Goal: Submit feedback/report problem

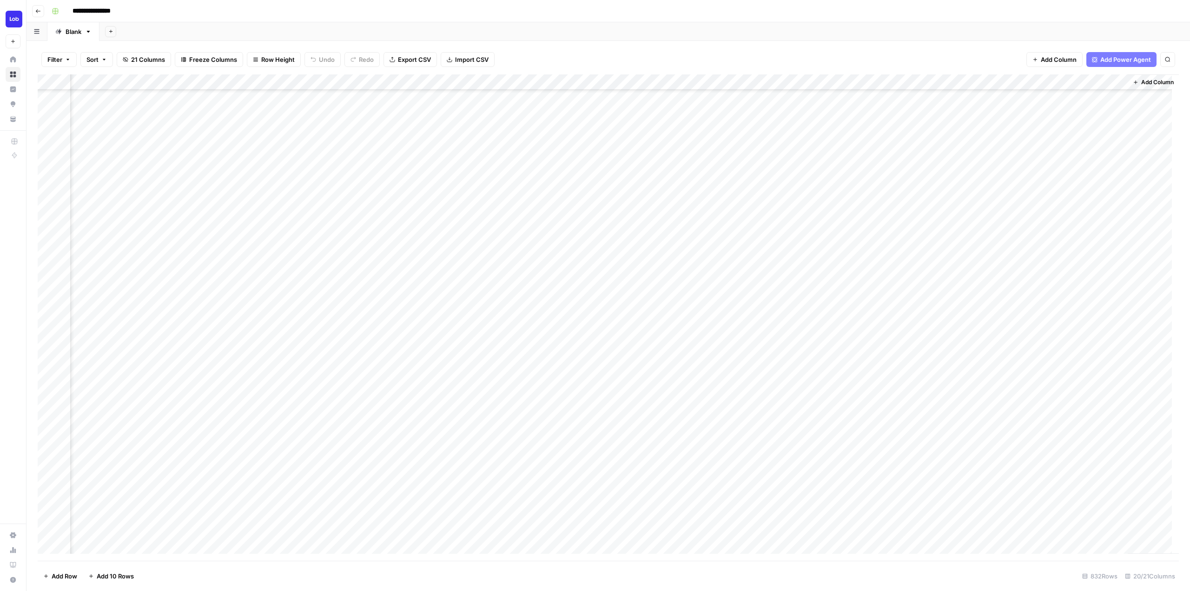
scroll to position [418, 1042]
click at [337, 325] on div "Add Column" at bounding box center [608, 317] width 1141 height 486
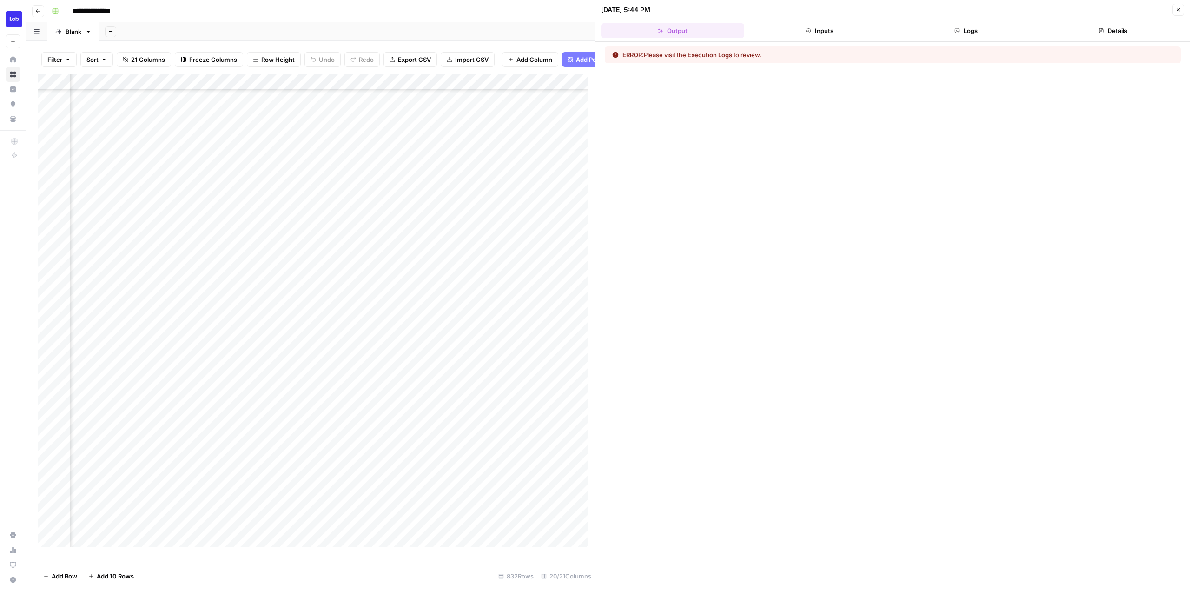
click at [1106, 30] on button "Details" at bounding box center [1112, 30] width 143 height 15
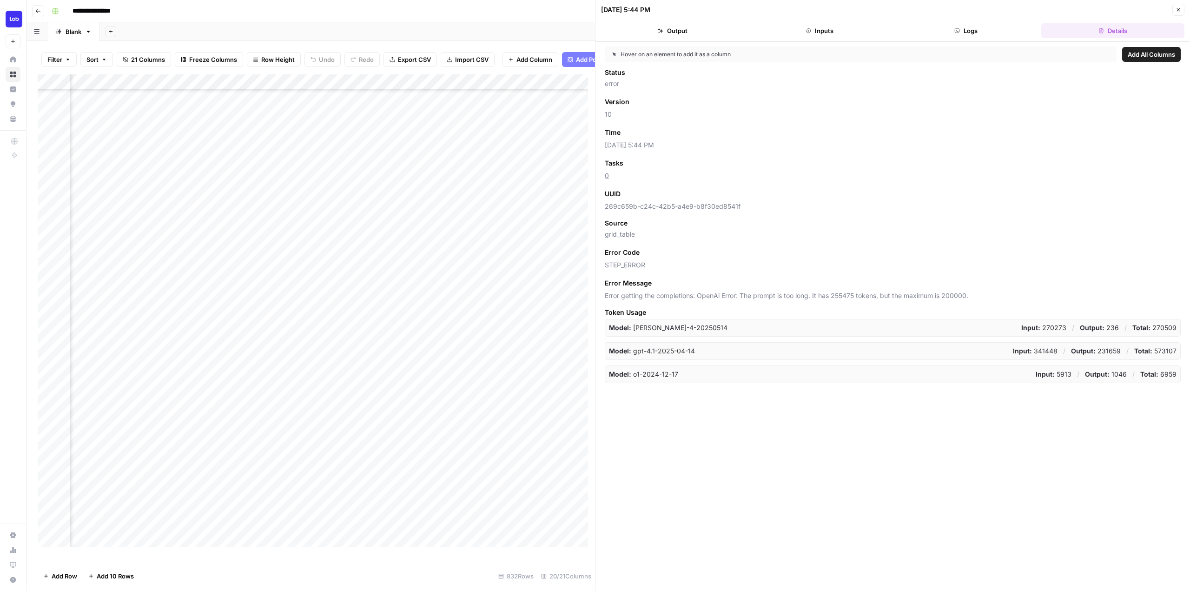
scroll to position [418, 1006]
click at [386, 86] on div "Add Column" at bounding box center [316, 313] width 557 height 479
click at [383, 175] on button "Fork Power Agent" at bounding box center [377, 180] width 103 height 13
click at [361, 89] on div "Add Column" at bounding box center [316, 313] width 557 height 479
click at [380, 106] on div "Apply Suggested Refresh Changes - Fork" at bounding box center [377, 111] width 103 height 15
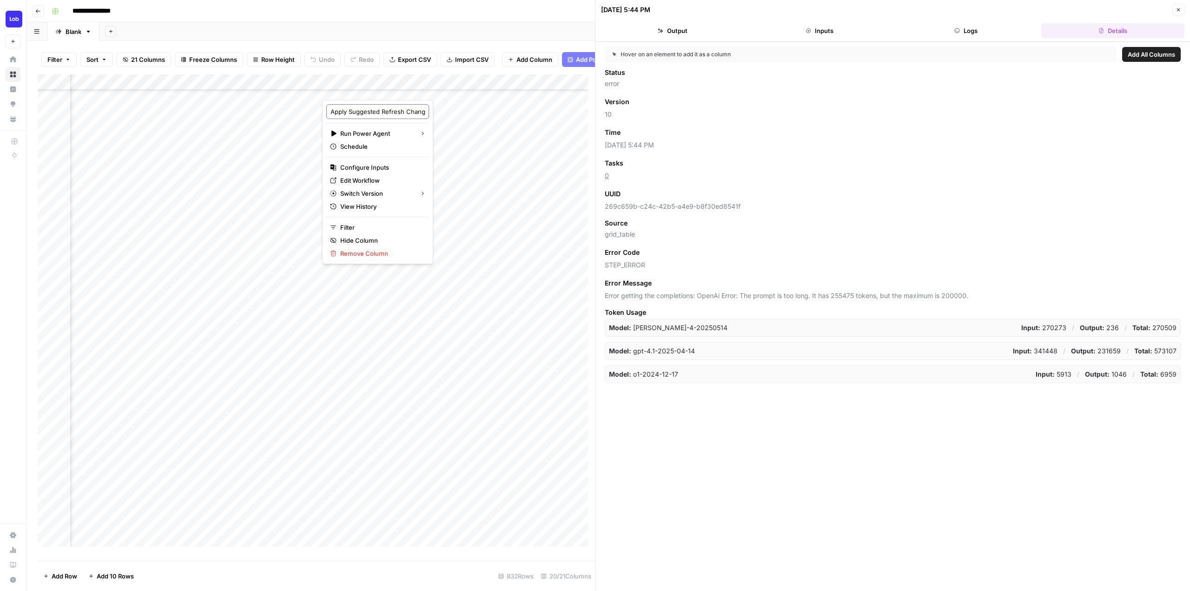
scroll to position [0, 39]
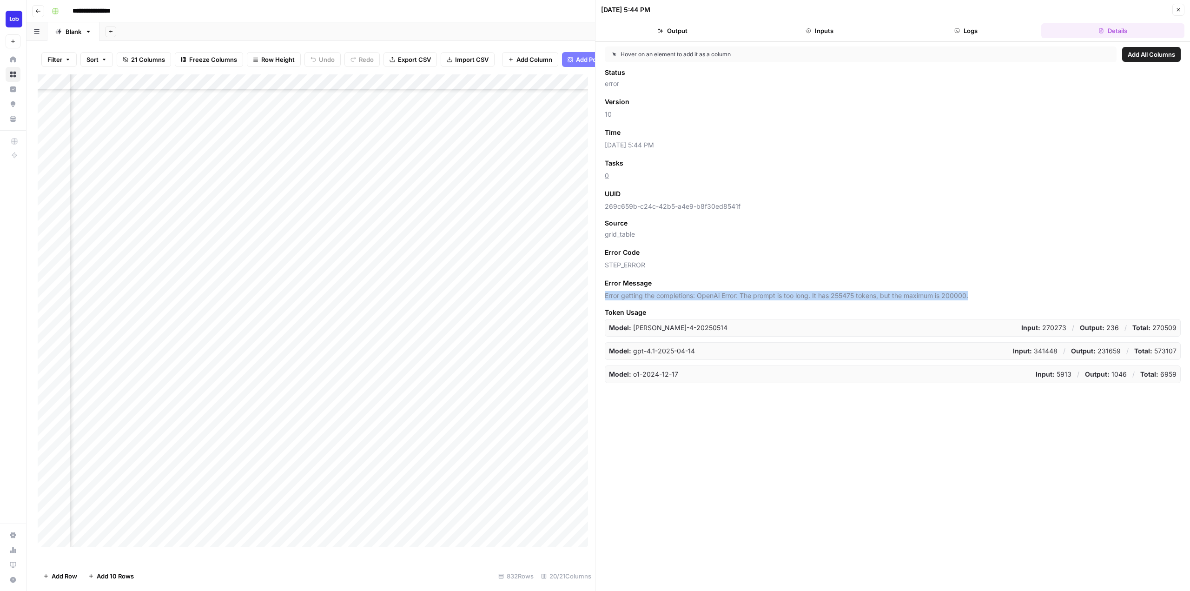
drag, startPoint x: 980, startPoint y: 293, endPoint x: 601, endPoint y: 297, distance: 378.9
click at [601, 297] on div "Hover on an element to add it as a column Add All Columns Status error Version …" at bounding box center [892, 316] width 595 height 549
copy span "Error getting the completions: OpenAi Error: The prompt is too long. It has 255…"
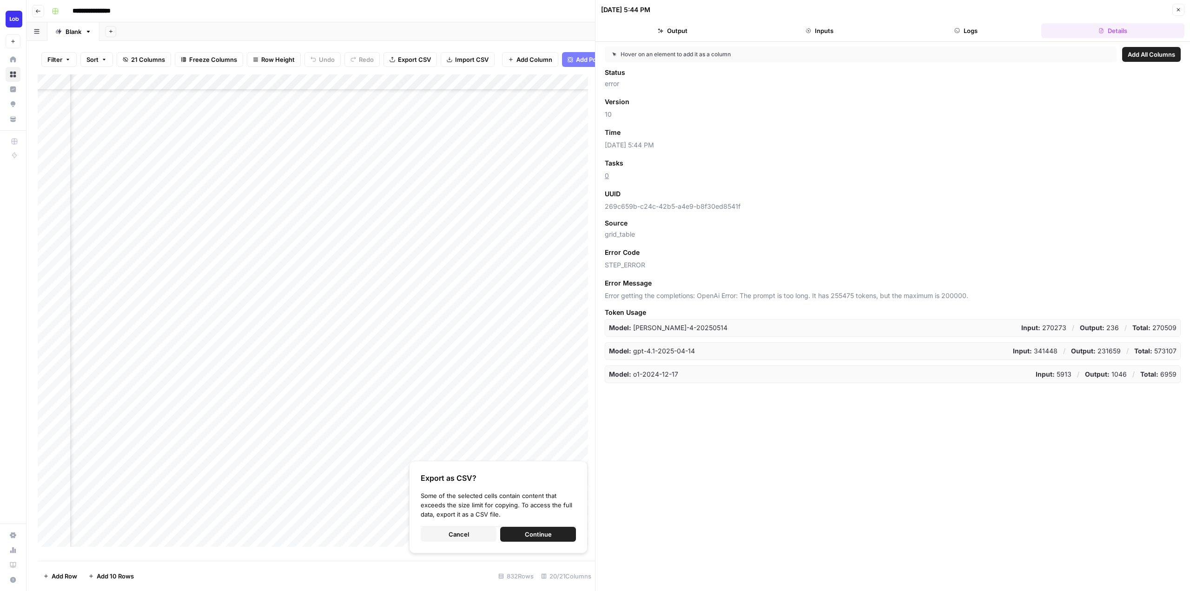
click at [765, 451] on div "Hover on an element to add it as a column Add All Columns Status error Version …" at bounding box center [892, 316] width 595 height 549
click at [486, 530] on button "Cancel" at bounding box center [459, 534] width 76 height 15
click at [384, 86] on div "Add Column" at bounding box center [316, 313] width 557 height 479
click at [459, 329] on div "Add Column" at bounding box center [316, 313] width 557 height 479
click at [397, 334] on div "Add Column" at bounding box center [316, 313] width 557 height 479
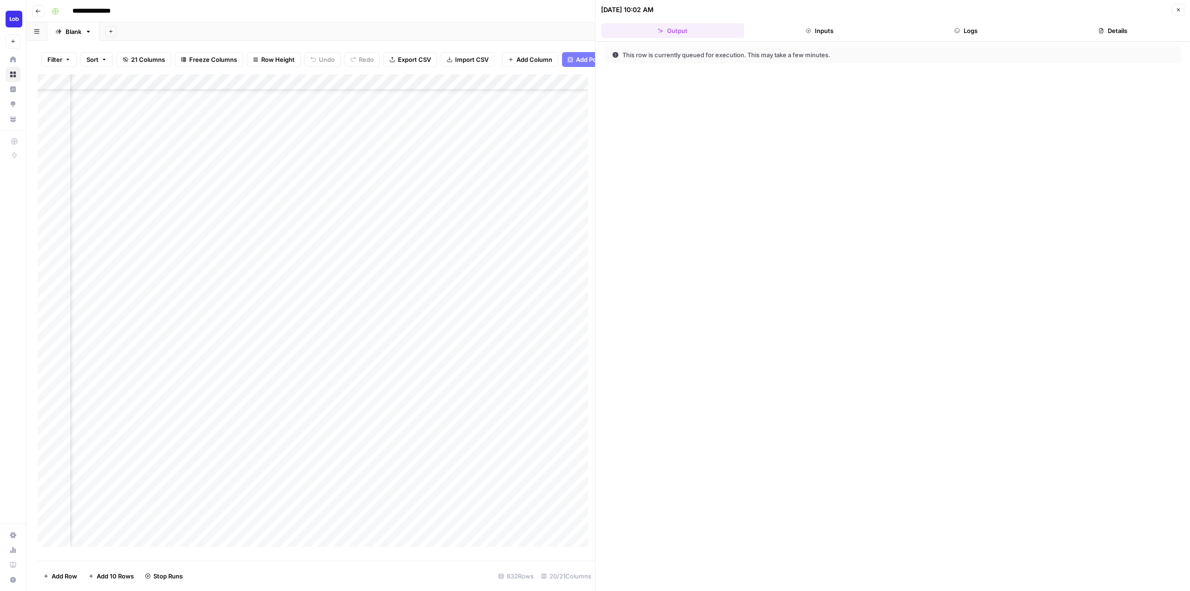
click at [1181, 8] on icon "button" at bounding box center [1179, 10] width 6 height 6
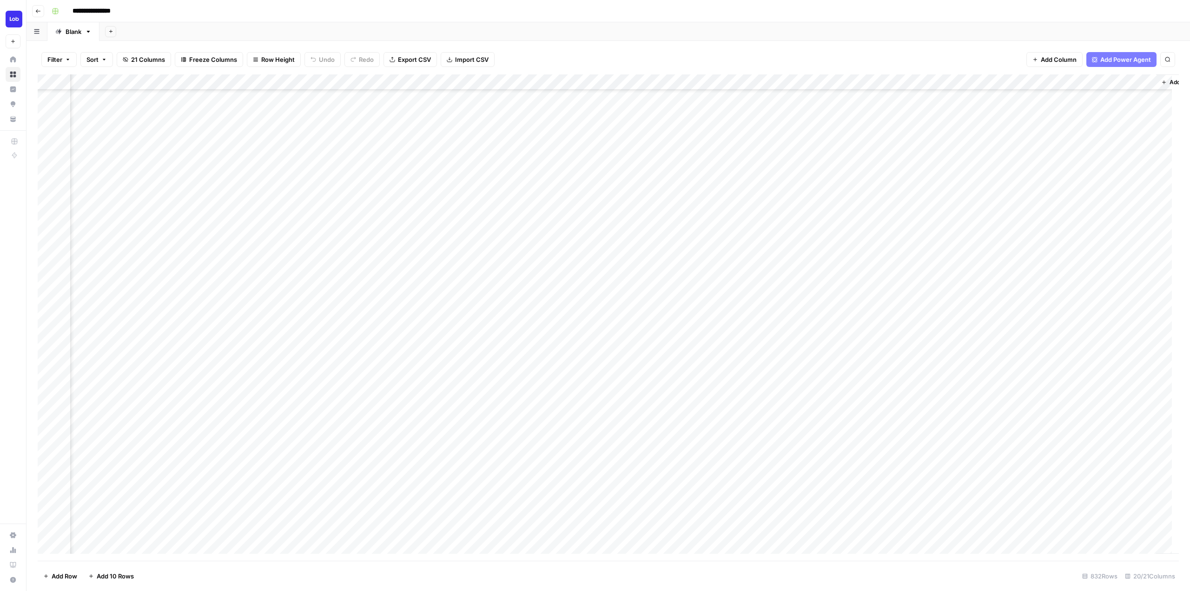
click at [358, 328] on div "Add Column" at bounding box center [608, 317] width 1141 height 486
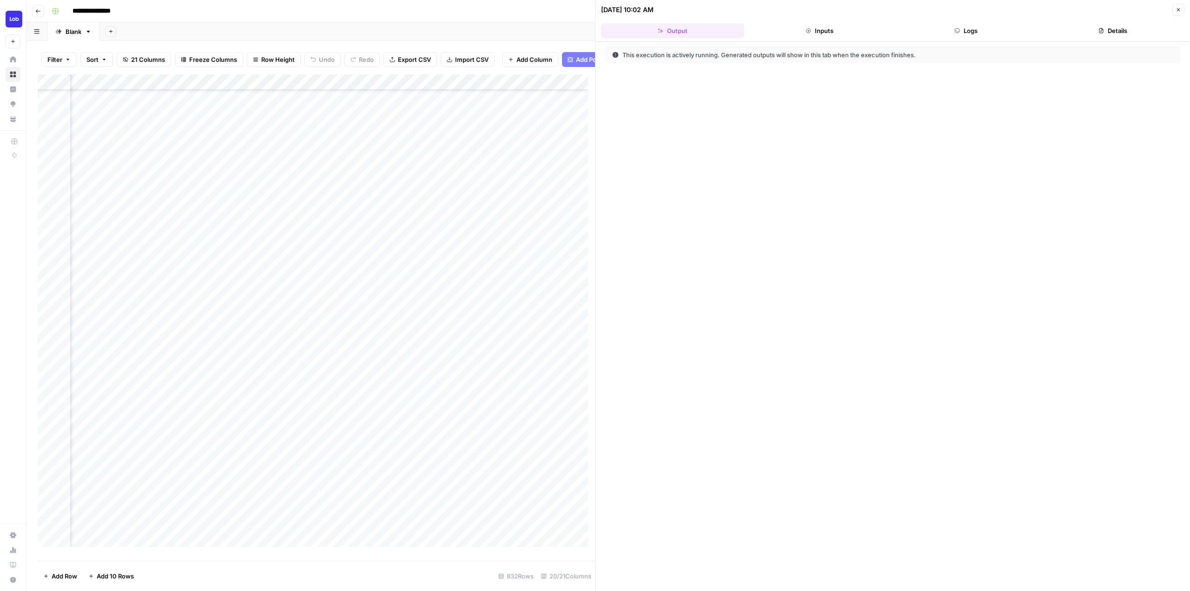
click at [947, 32] on button "Logs" at bounding box center [966, 30] width 143 height 15
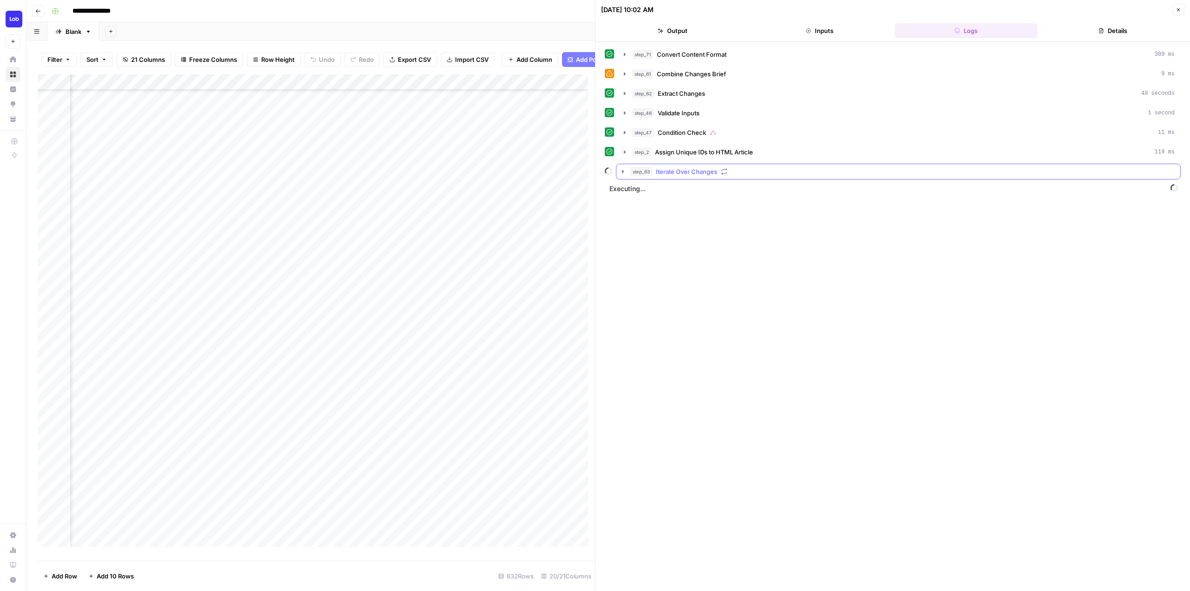
click at [623, 171] on icon "button" at bounding box center [623, 171] width 2 height 3
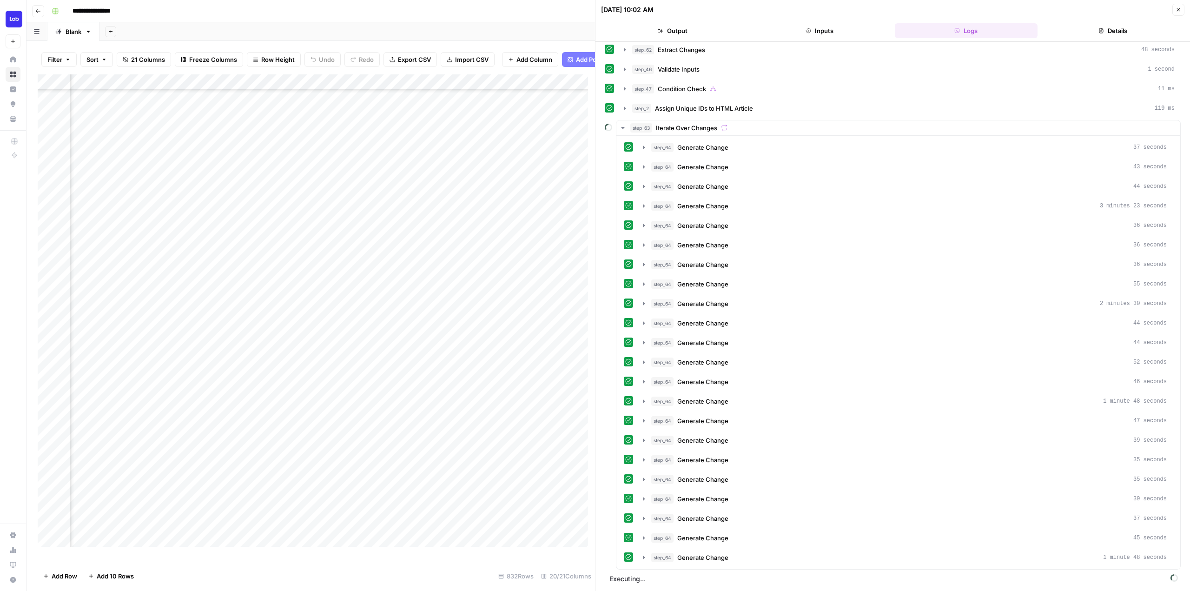
scroll to position [418, 1130]
click at [644, 559] on icon "button" at bounding box center [643, 557] width 7 height 7
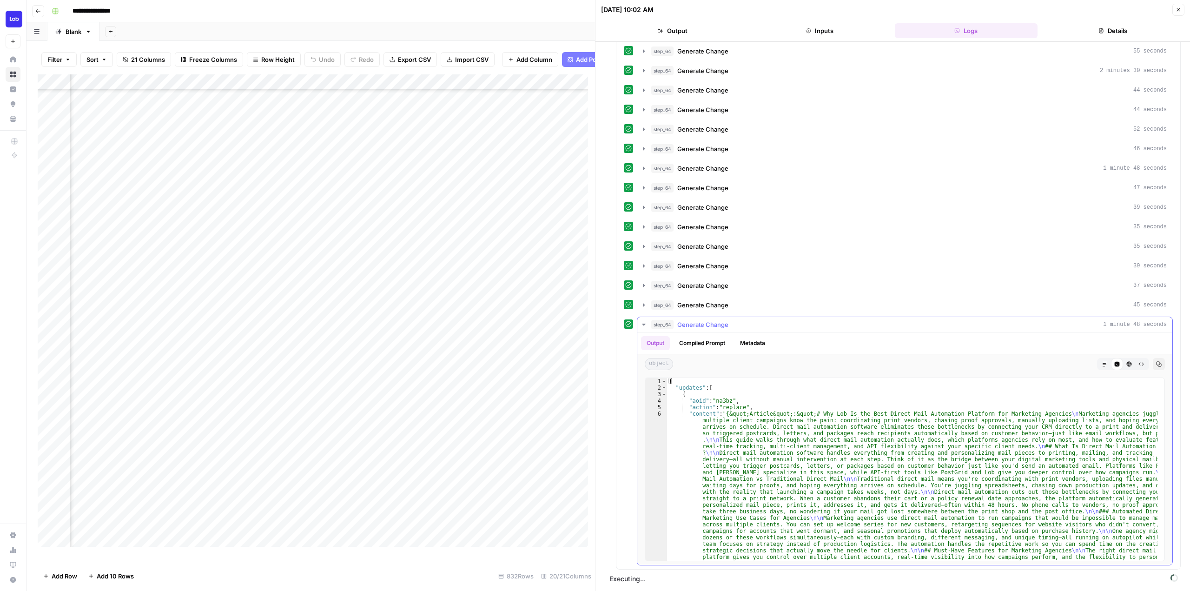
click at [644, 325] on icon "button" at bounding box center [643, 325] width 3 height 2
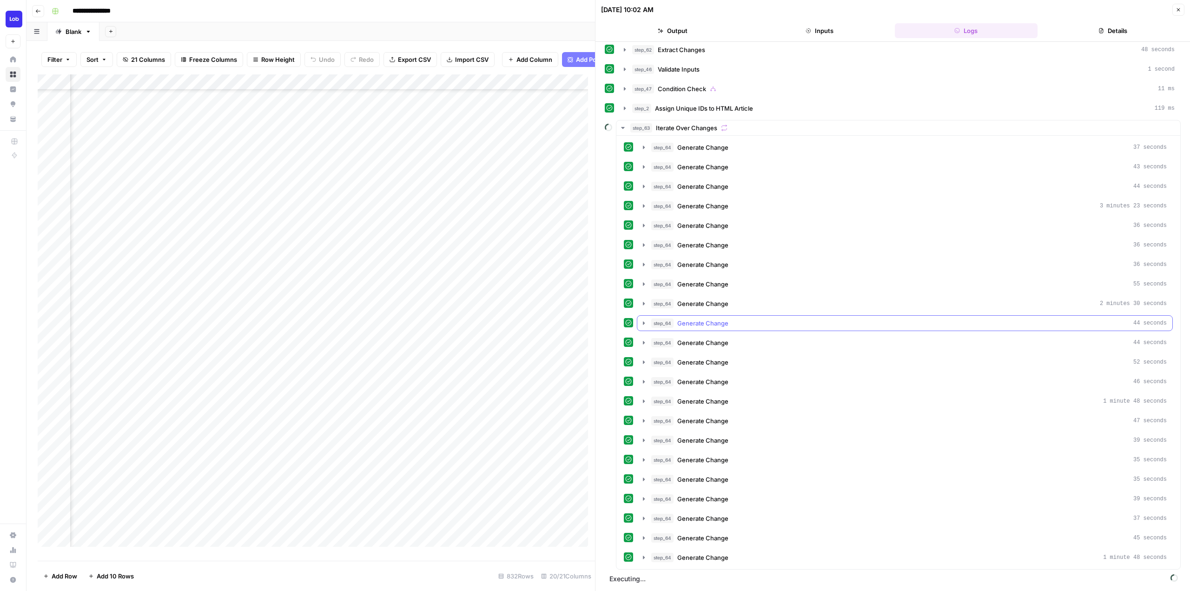
scroll to position [63, 0]
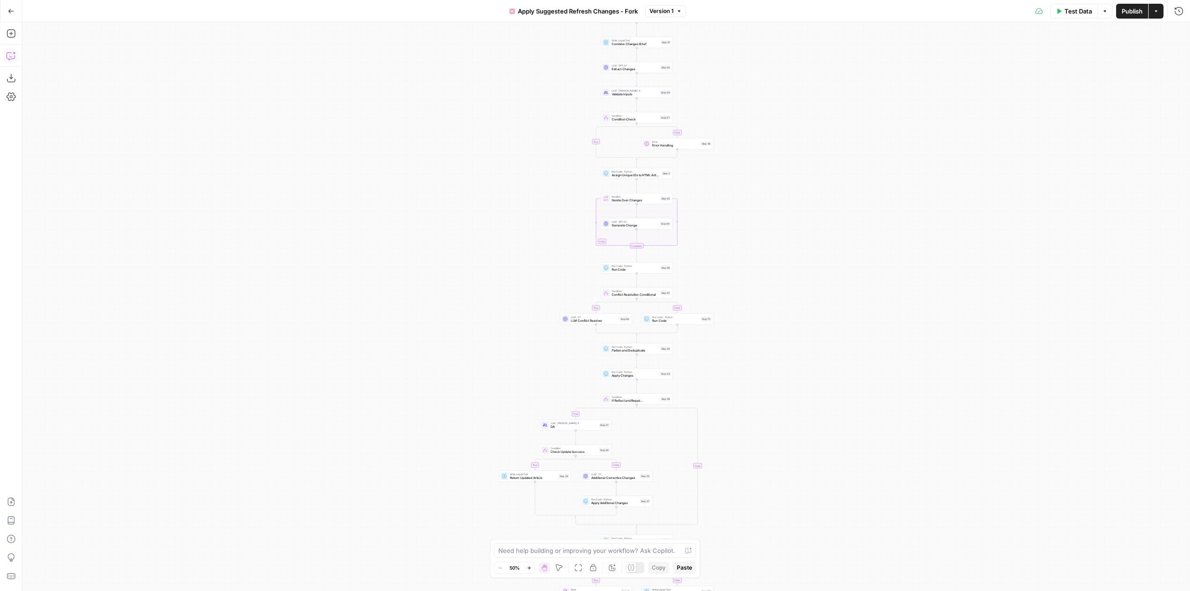
click at [12, 55] on icon "button" at bounding box center [12, 55] width 0 height 0
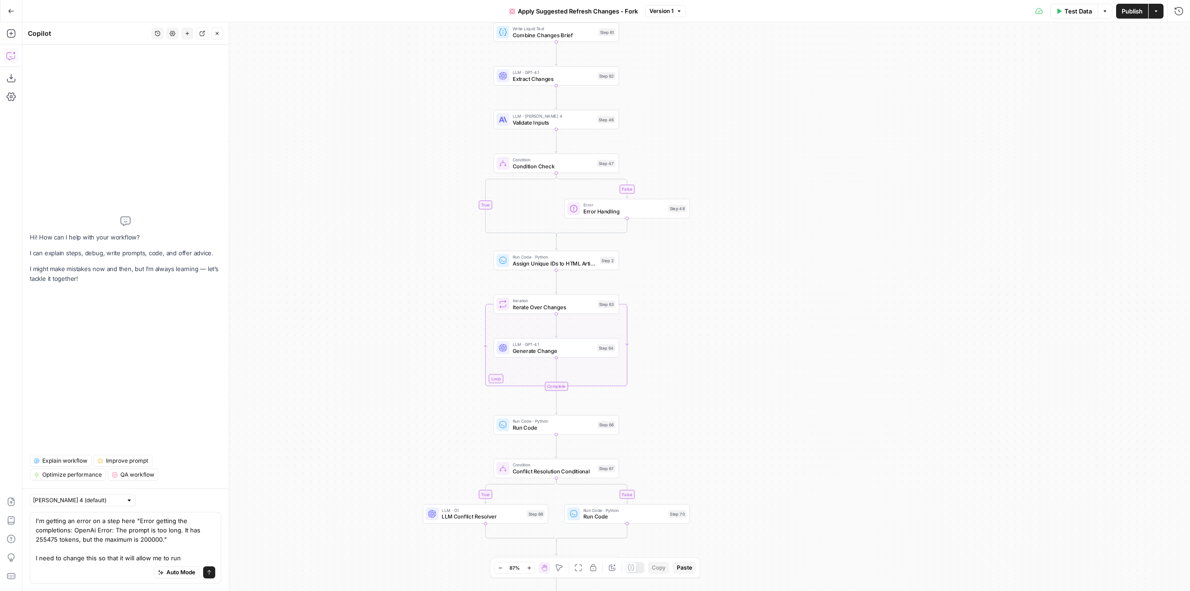
drag, startPoint x: 704, startPoint y: 104, endPoint x: 788, endPoint y: 159, distance: 100.3
click at [788, 159] on div "false true false true false true true false true false Workflow Input Settings …" at bounding box center [606, 306] width 1168 height 569
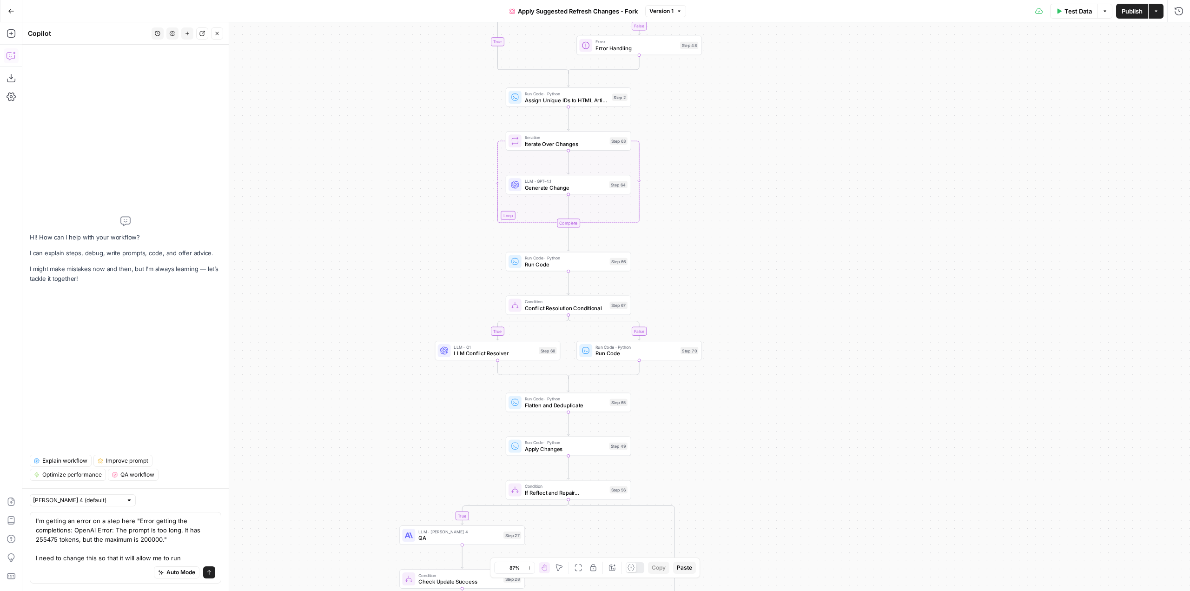
drag, startPoint x: 773, startPoint y: 411, endPoint x: 785, endPoint y: 274, distance: 137.2
click at [786, 248] on div "false true false true false true true false true false Workflow Input Settings …" at bounding box center [606, 306] width 1168 height 569
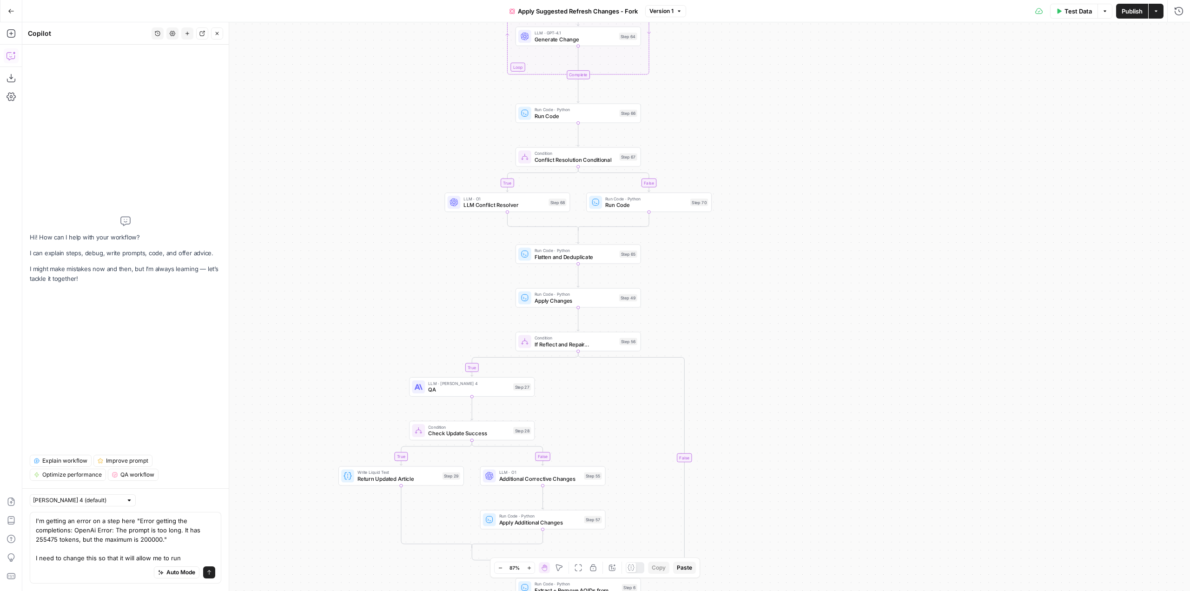
drag, startPoint x: 796, startPoint y: 426, endPoint x: 805, endPoint y: 278, distance: 148.6
click at [805, 278] on div "false true false true false true true false true false Workflow Input Settings …" at bounding box center [606, 306] width 1168 height 569
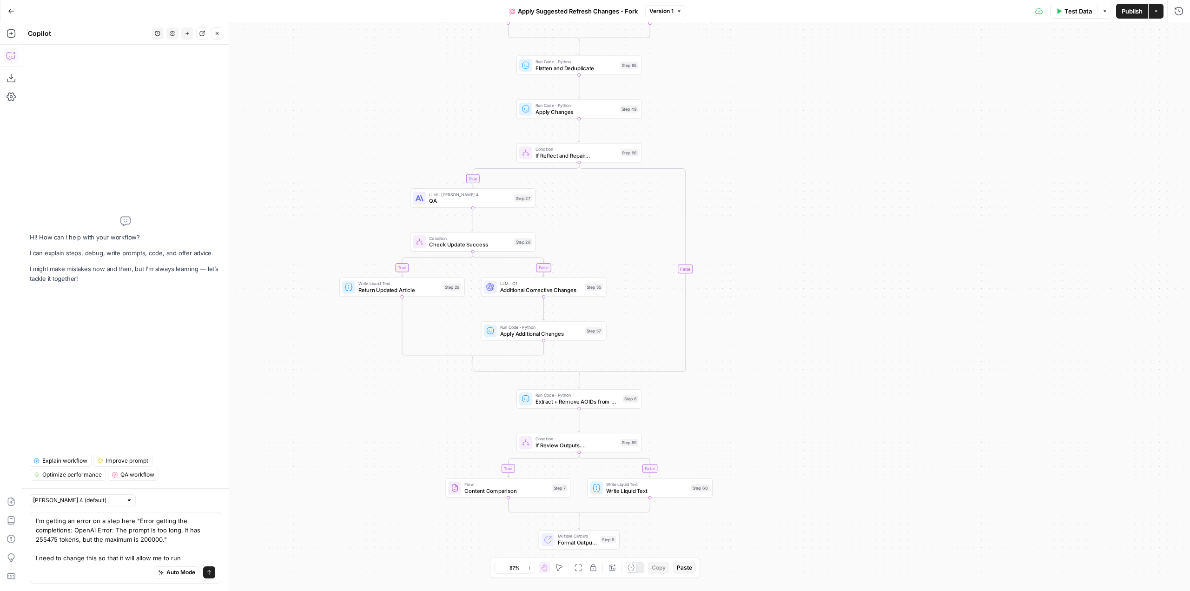
drag, startPoint x: 806, startPoint y: 417, endPoint x: 808, endPoint y: 219, distance: 198.0
click at [808, 219] on div "false true false true false true true false true false Workflow Input Settings …" at bounding box center [606, 306] width 1168 height 569
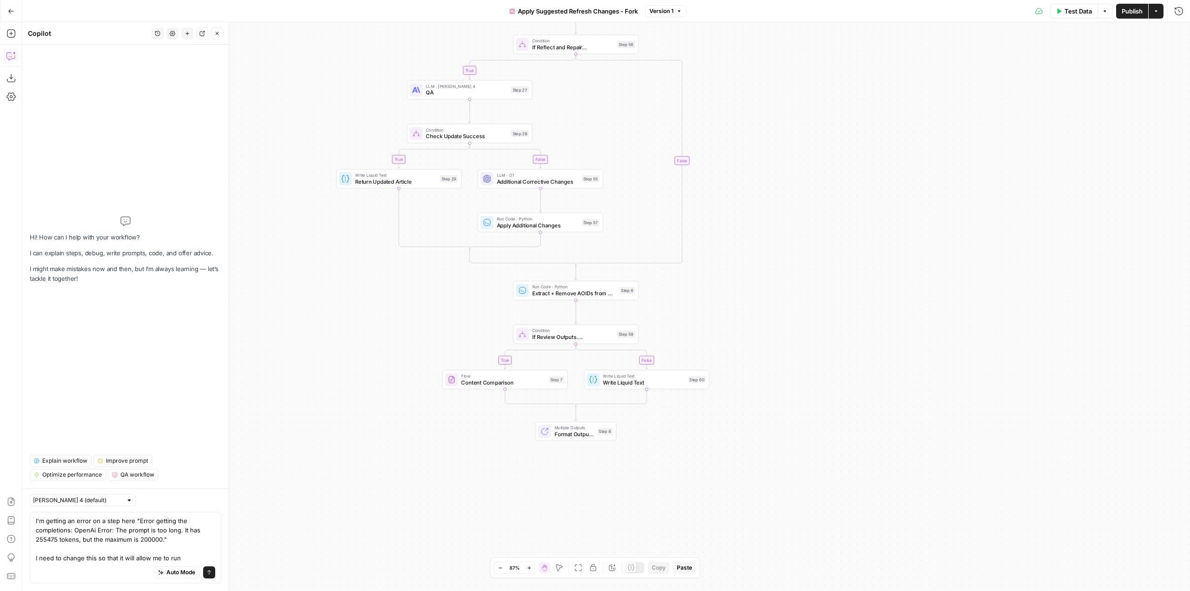
drag, startPoint x: 817, startPoint y: 407, endPoint x: 812, endPoint y: 308, distance: 99.1
click at [812, 308] on div "false true false true false true true false true false Workflow Input Settings …" at bounding box center [606, 306] width 1168 height 569
click at [185, 561] on textarea "I'm getting an error on a step here "Error getting the completions: OpenAi Erro…" at bounding box center [125, 539] width 179 height 46
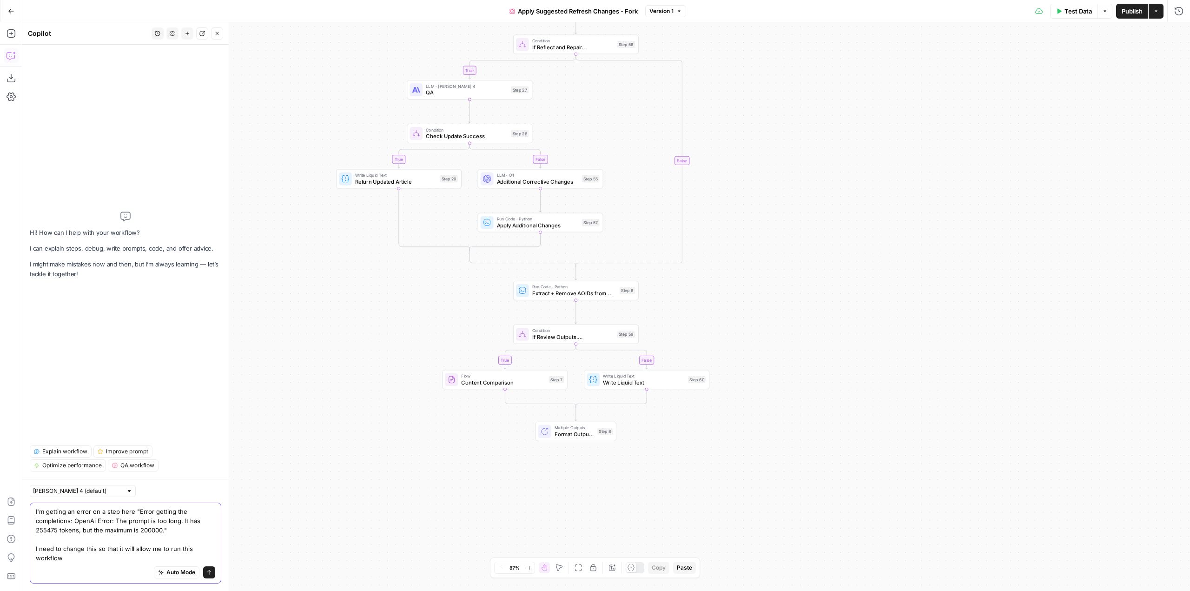
type textarea "I'm getting an error on a step here "Error getting the completions: OpenAi Erro…"
click at [212, 569] on button "Send" at bounding box center [209, 572] width 12 height 12
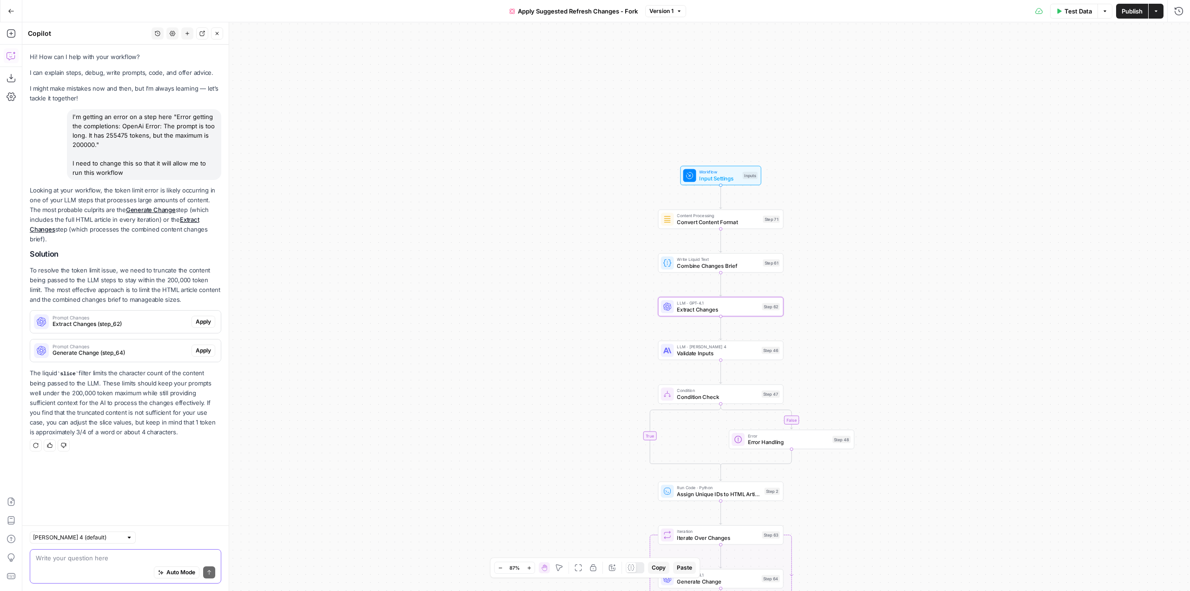
click at [205, 324] on span "Apply" at bounding box center [203, 321] width 15 height 8
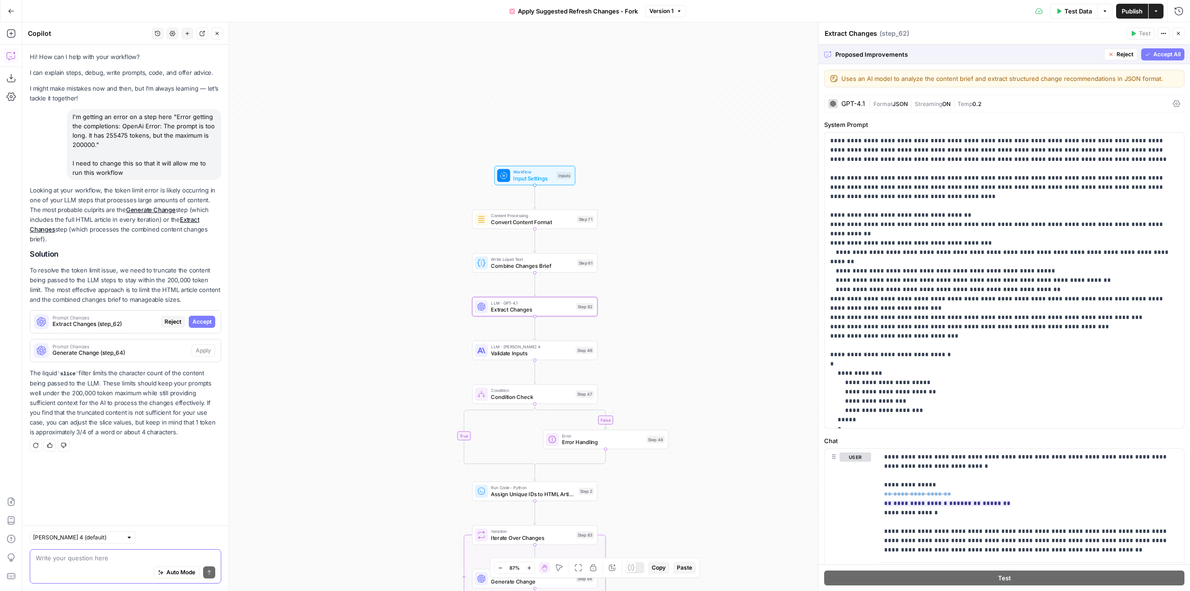
click at [204, 322] on span "Accept" at bounding box center [201, 321] width 19 height 8
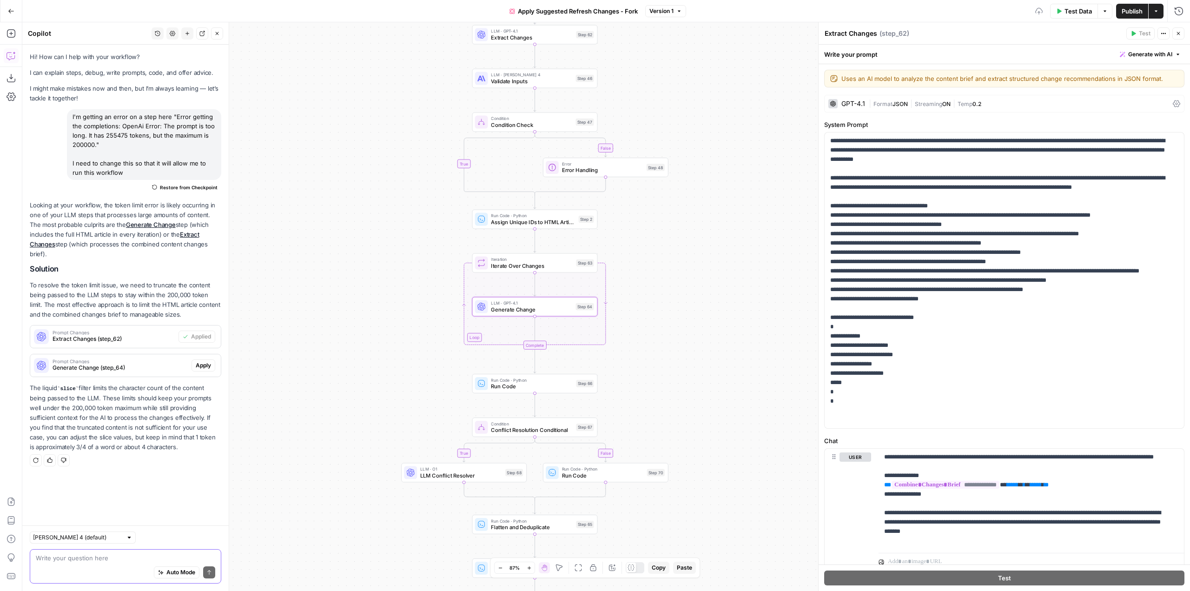
click at [202, 362] on span "Apply" at bounding box center [203, 365] width 15 height 8
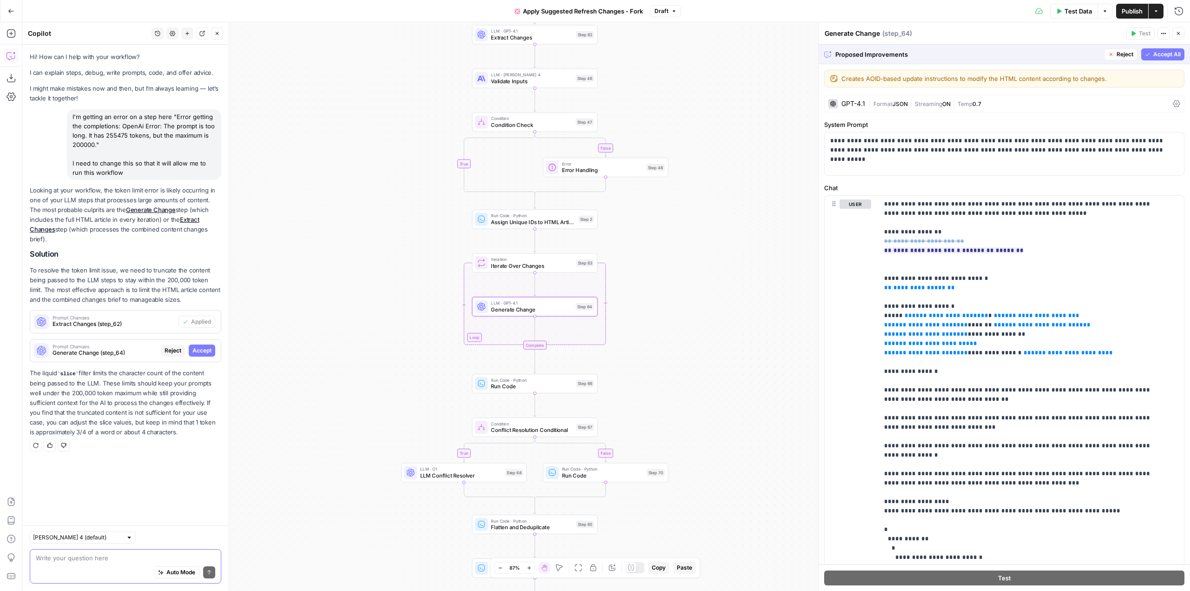
click at [207, 348] on span "Accept" at bounding box center [201, 350] width 19 height 8
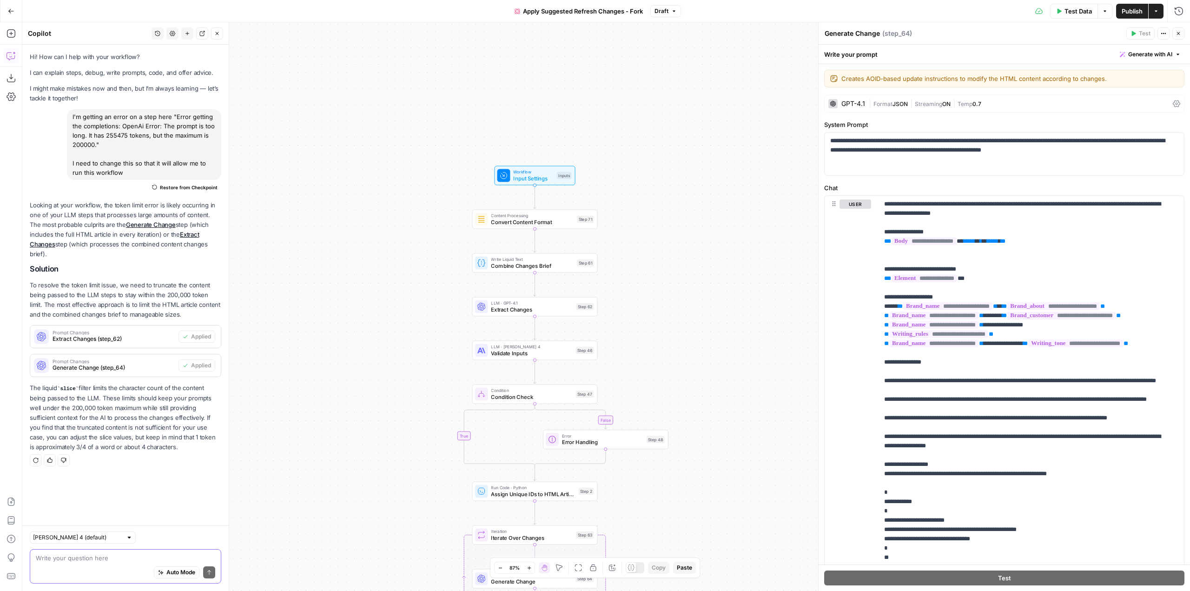
click at [1131, 12] on span "Publish" at bounding box center [1132, 11] width 21 height 9
click at [671, 99] on div "false true false true false true true false true false Workflow Input Settings …" at bounding box center [606, 306] width 1168 height 569
